Goal: Task Accomplishment & Management: Use online tool/utility

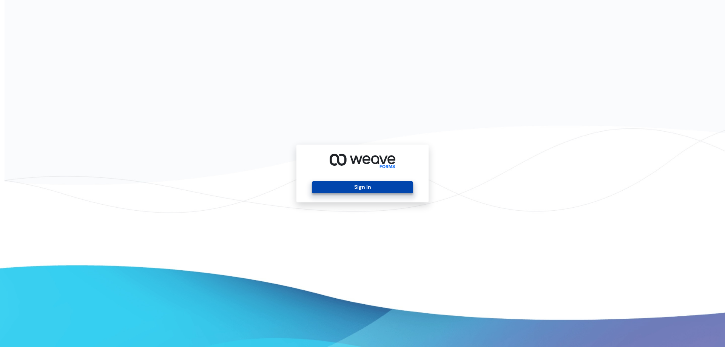
click at [389, 186] on button "Sign In" at bounding box center [362, 187] width 101 height 12
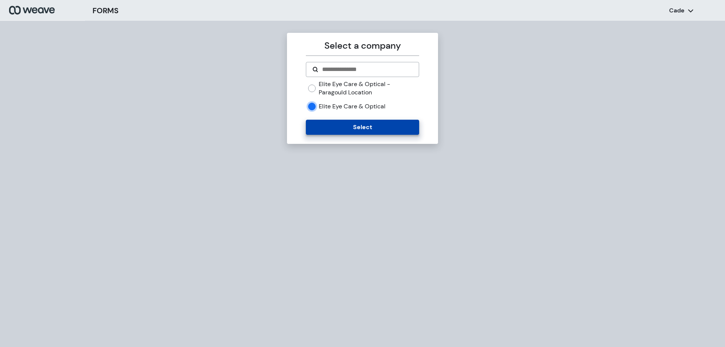
click at [343, 132] on button "Select" at bounding box center [362, 127] width 113 height 15
